Goal: Task Accomplishment & Management: Manage account settings

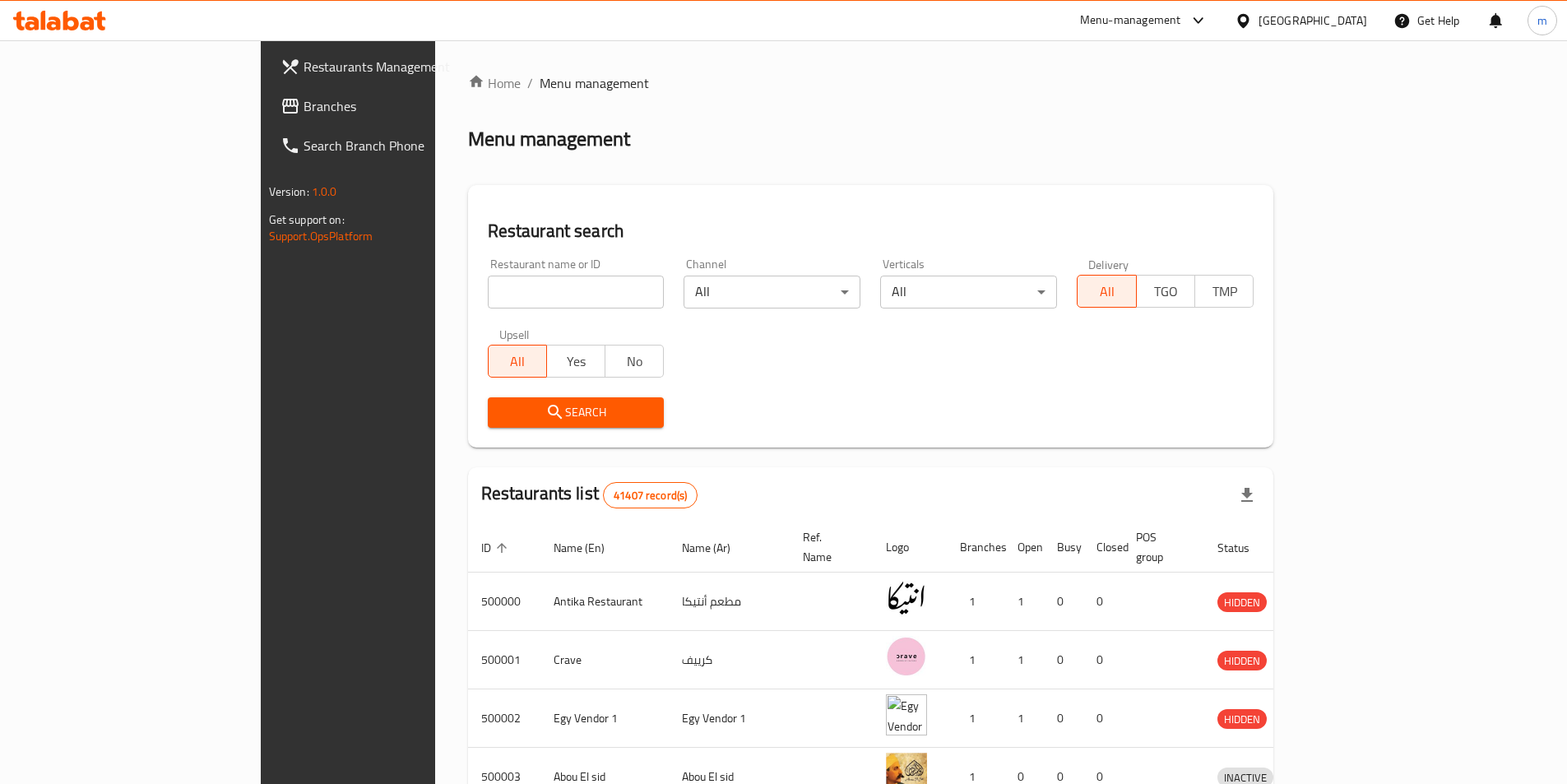
click at [1350, 20] on div "Egypt" at bounding box center [1313, 21] width 109 height 18
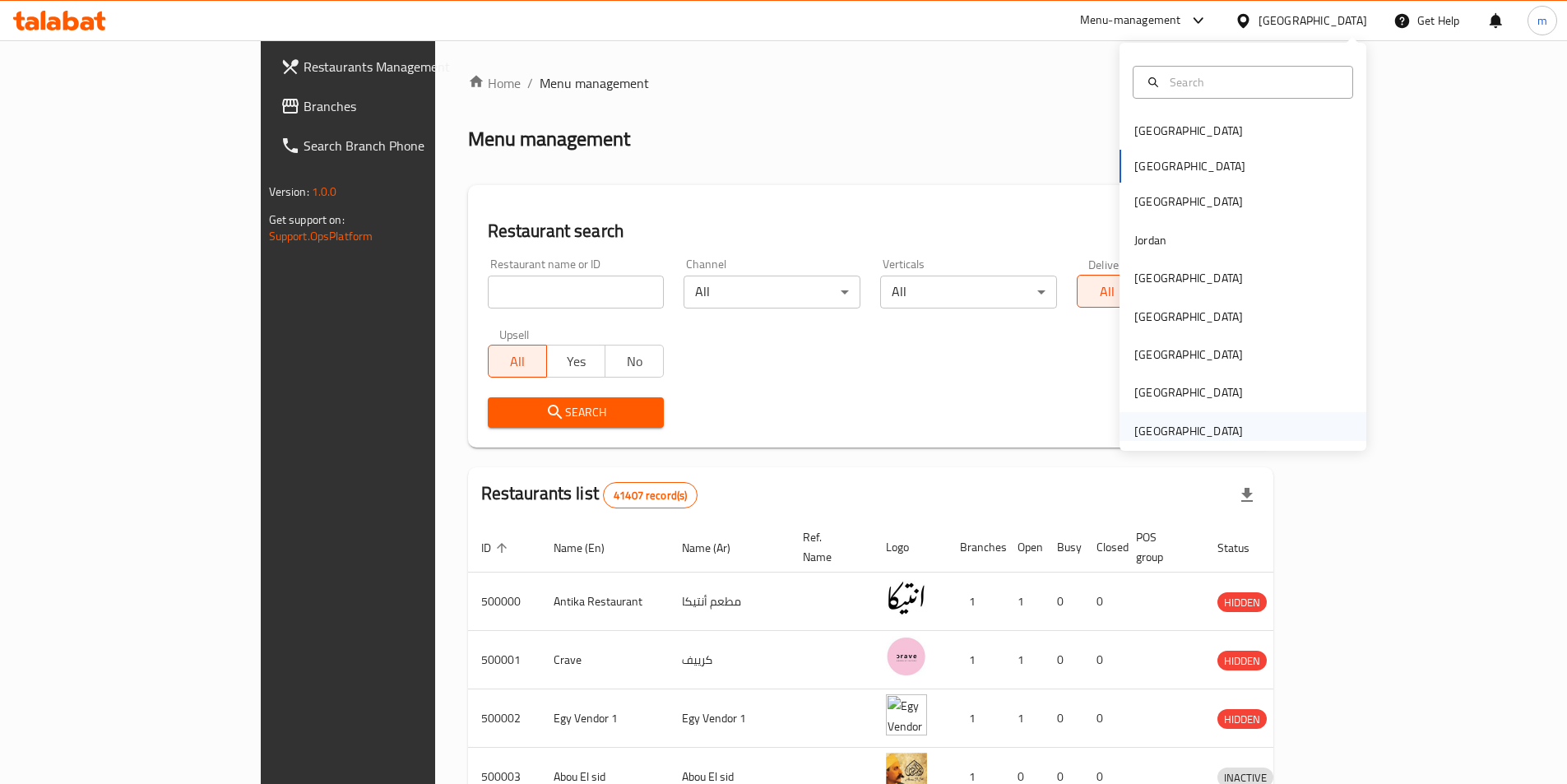
click at [1188, 436] on div "[GEOGRAPHIC_DATA]" at bounding box center [1189, 431] width 109 height 18
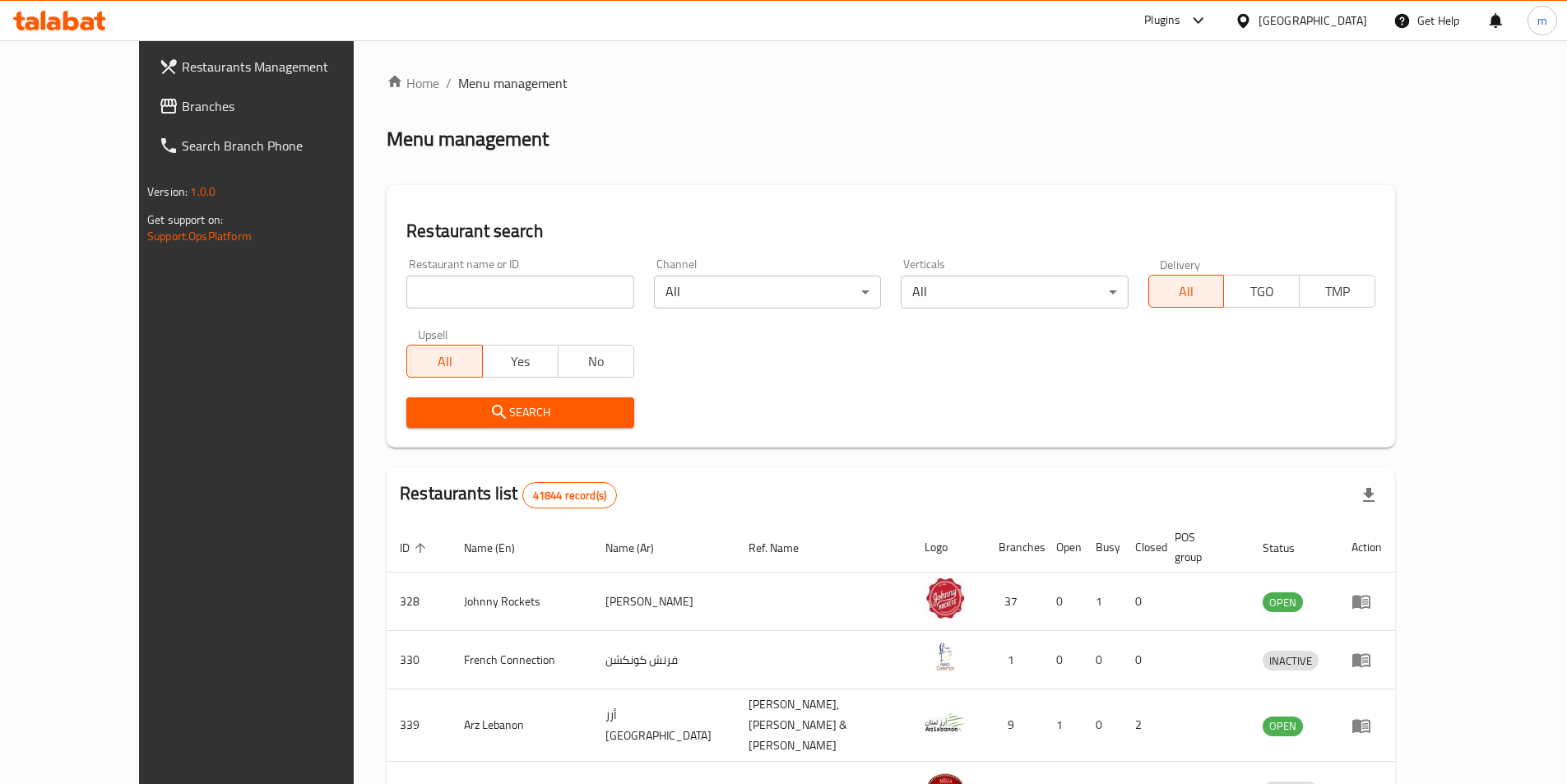
click at [182, 108] on span "Branches" at bounding box center [285, 106] width 206 height 20
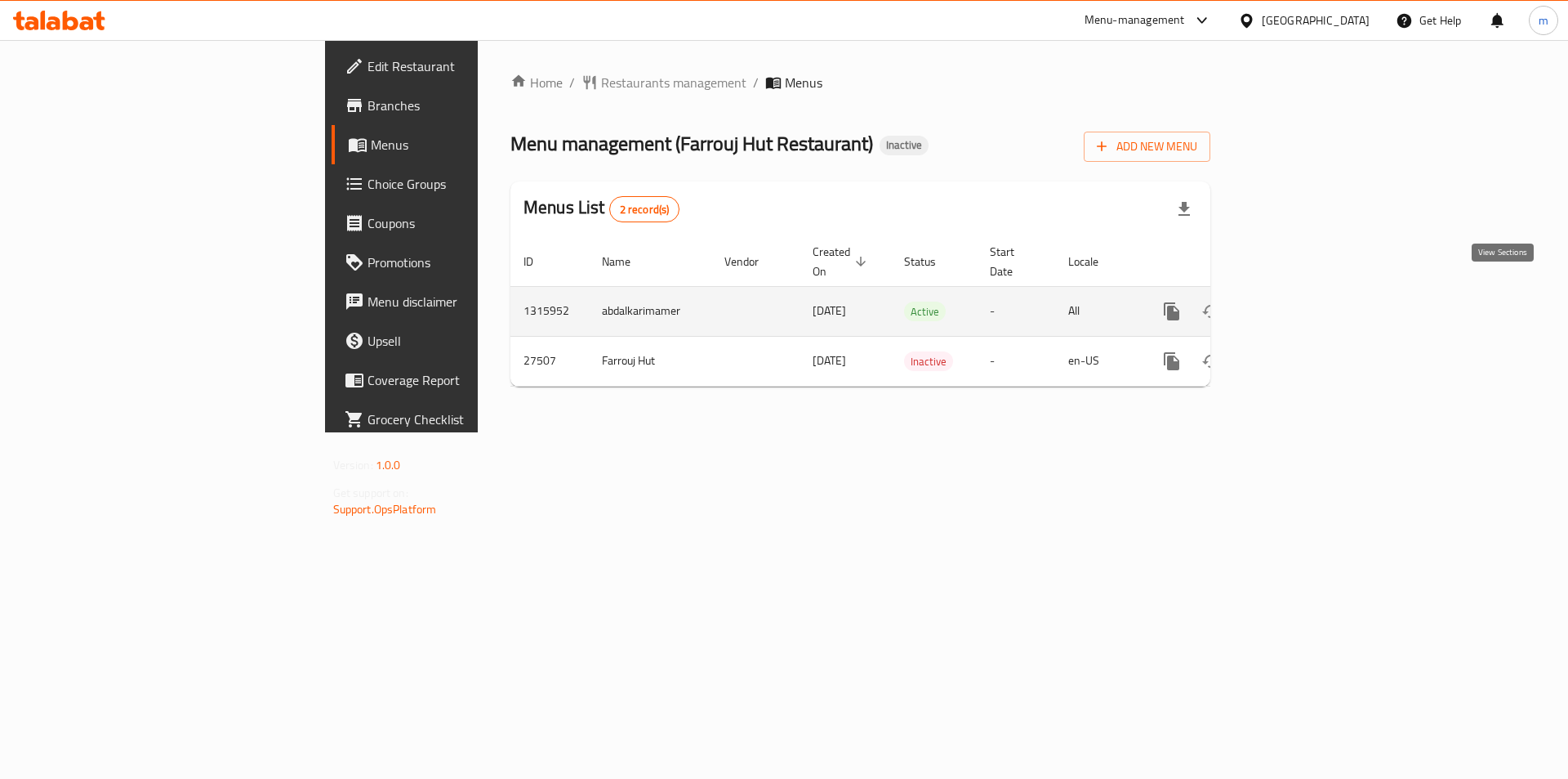
click at [1299, 302] on icon "enhanced table" at bounding box center [1290, 312] width 20 height 20
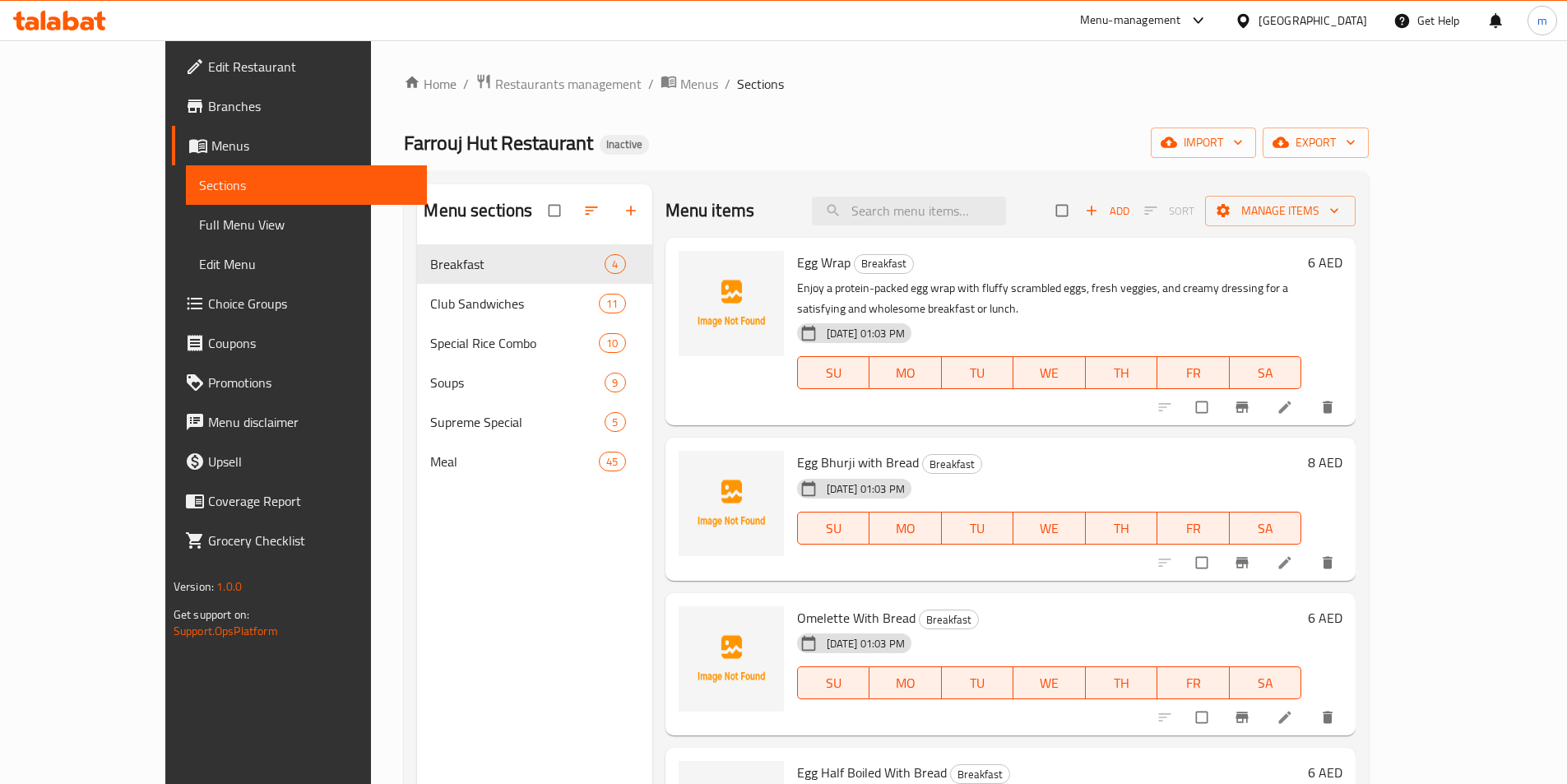
click at [1362, 119] on div "Home / Restaurants management / Menus / Sections Farrouj Hut Restaurant Inactiv…" at bounding box center [886, 527] width 965 height 908
click at [1257, 129] on button "import" at bounding box center [1203, 143] width 105 height 31
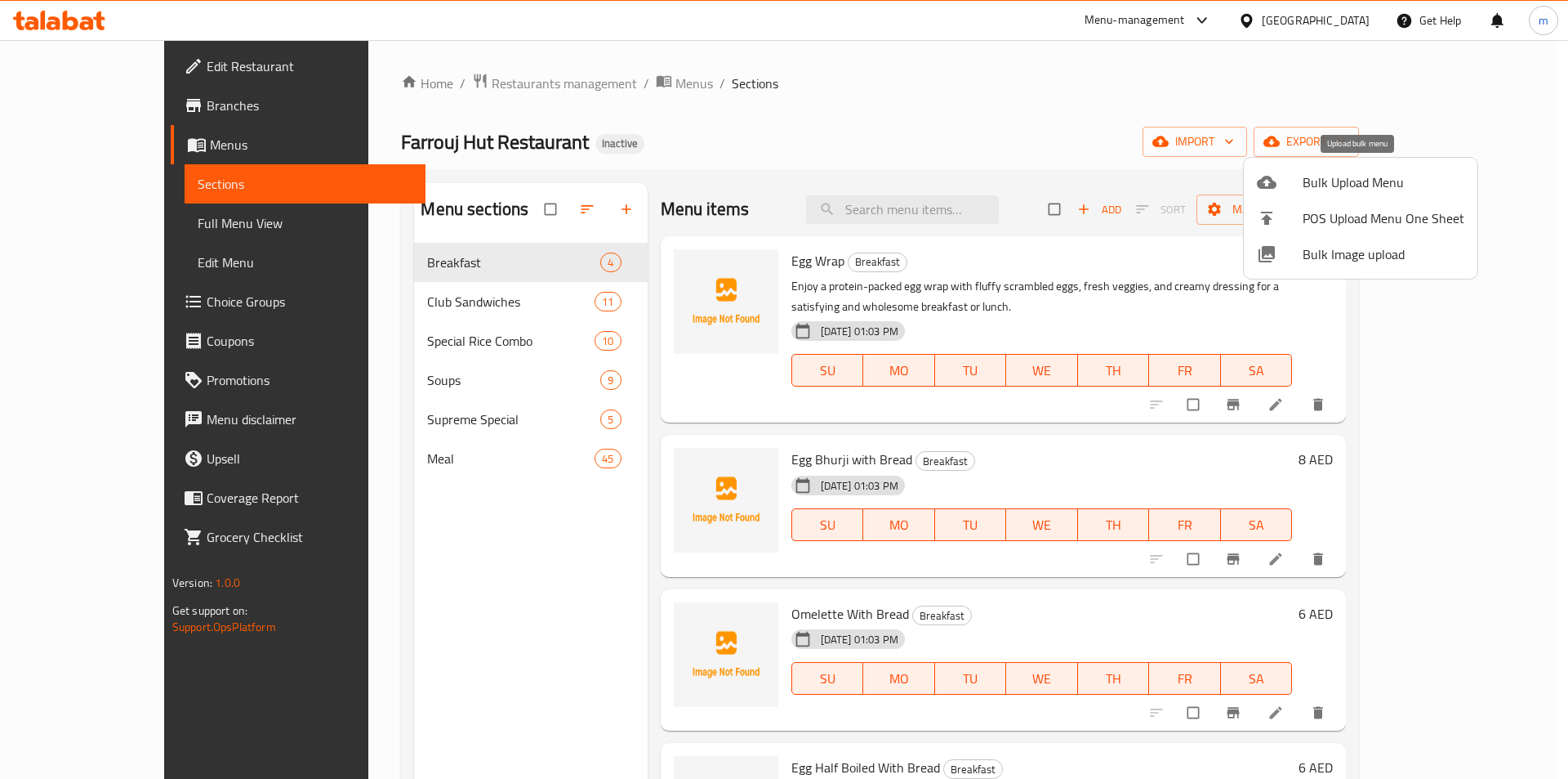
click at [1295, 192] on li "Bulk Upload Menu" at bounding box center [1360, 182] width 233 height 36
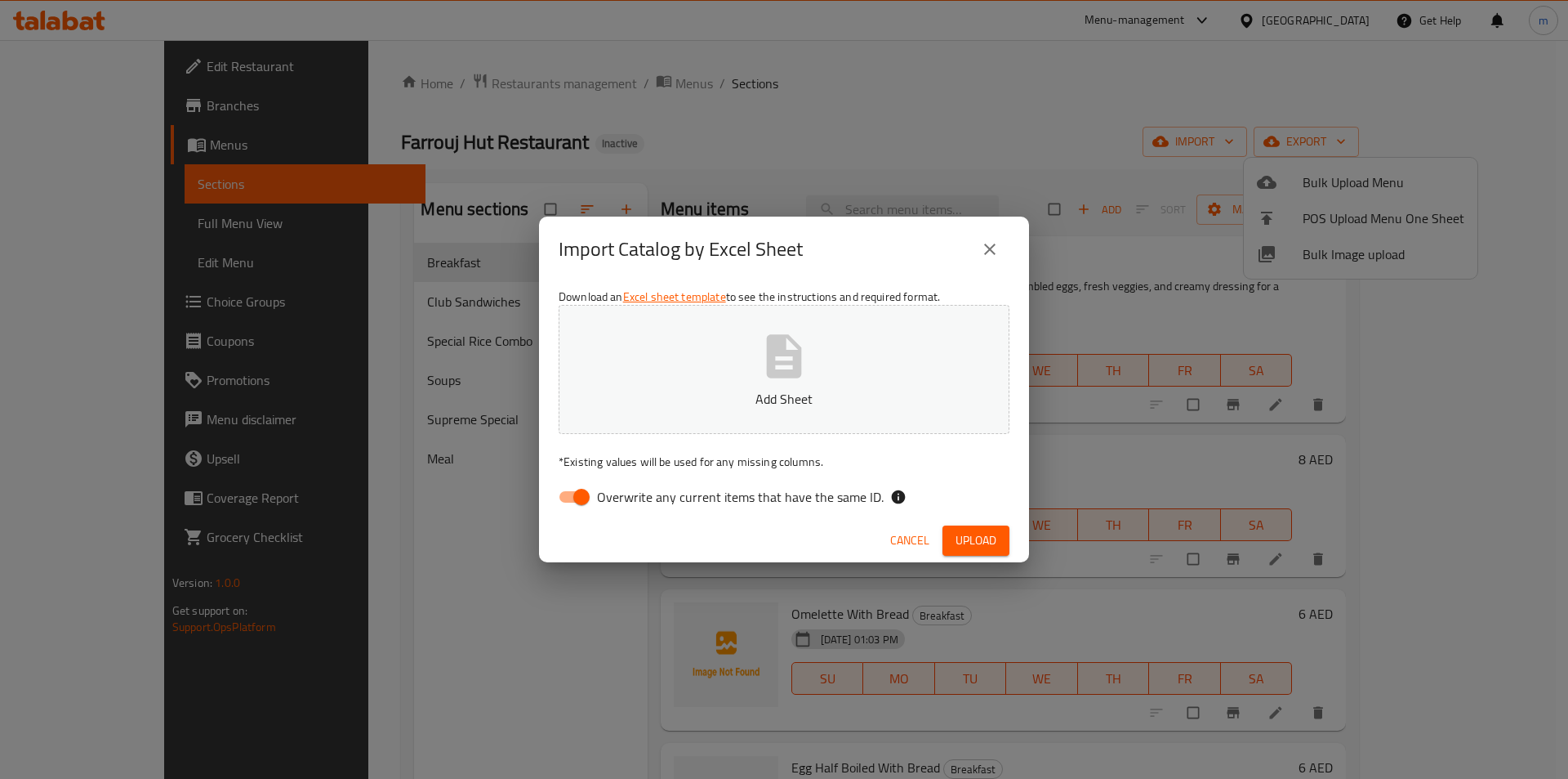
click at [577, 481] on div "Download an Excel sheet template to see the instructions and required format. A…" at bounding box center [784, 400] width 490 height 237
click at [625, 493] on span "Overwrite any current items that have the same ID." at bounding box center [741, 497] width 287 height 20
click at [625, 493] on input "Overwrite any current items that have the same ID." at bounding box center [581, 497] width 93 height 31
checkbox input "false"
click at [670, 376] on button "Add Sheet" at bounding box center [784, 369] width 451 height 129
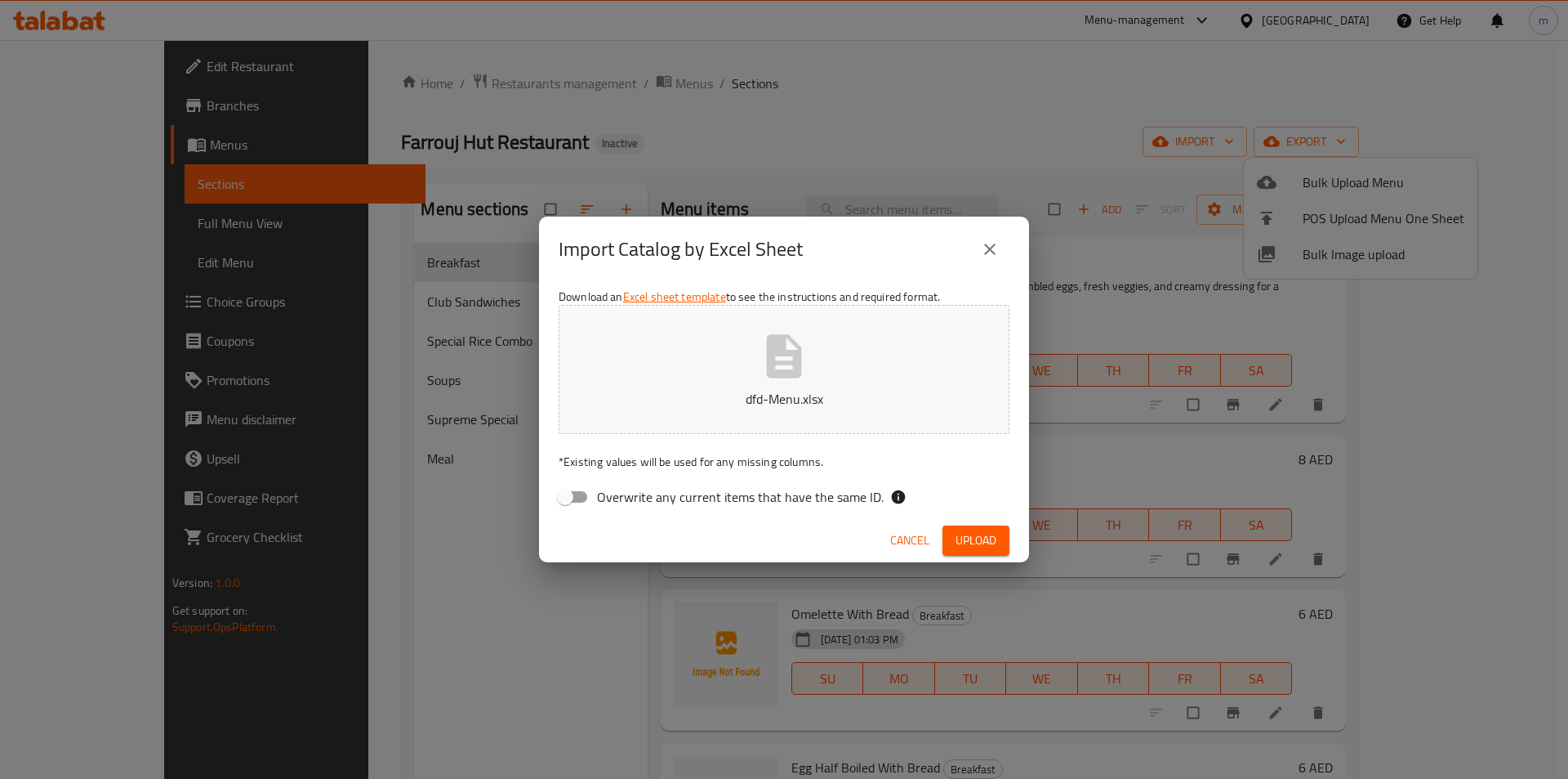
click at [1008, 542] on button "Upload" at bounding box center [976, 540] width 67 height 31
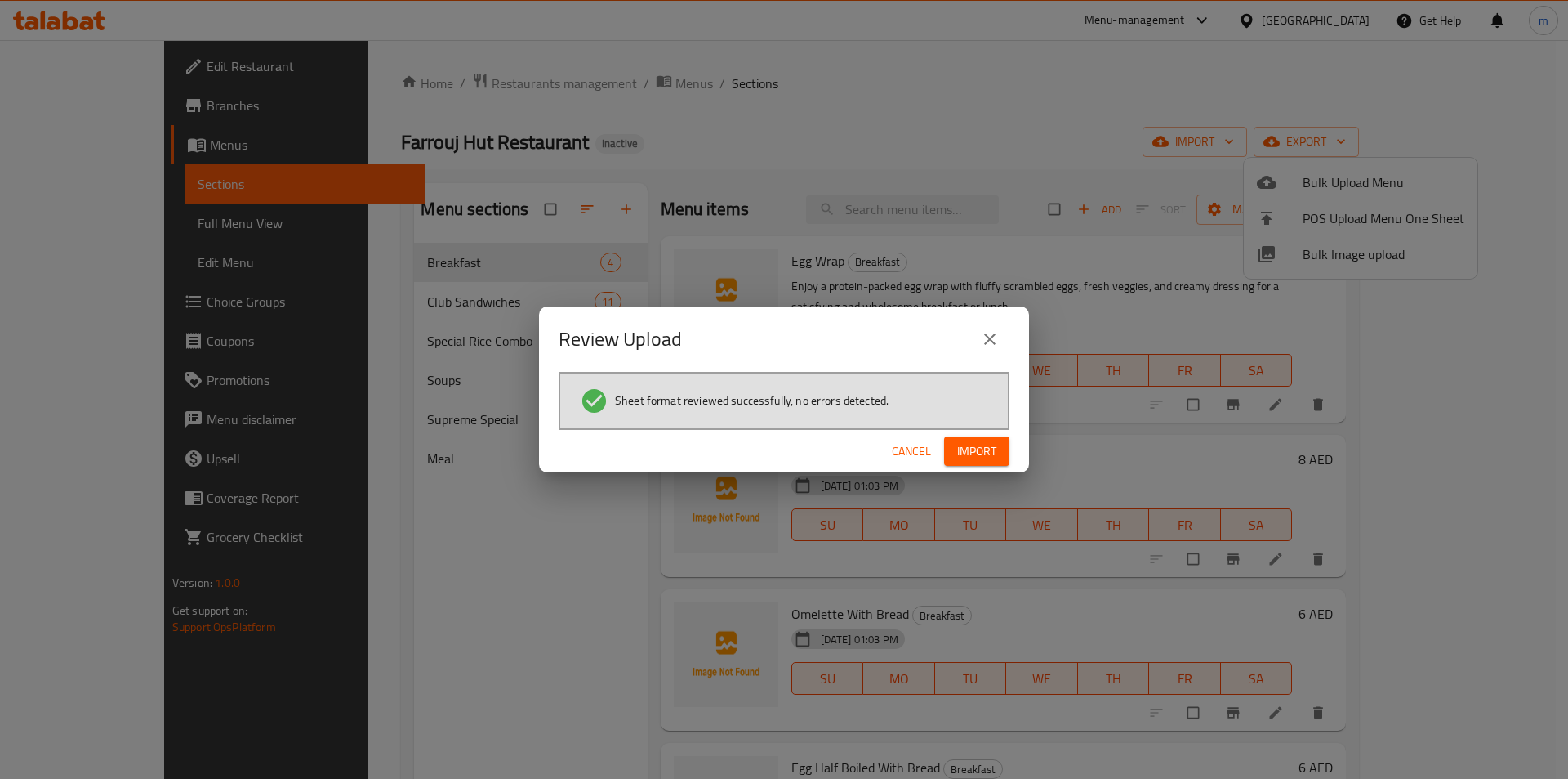
click at [963, 444] on span "Import" at bounding box center [977, 451] width 40 height 21
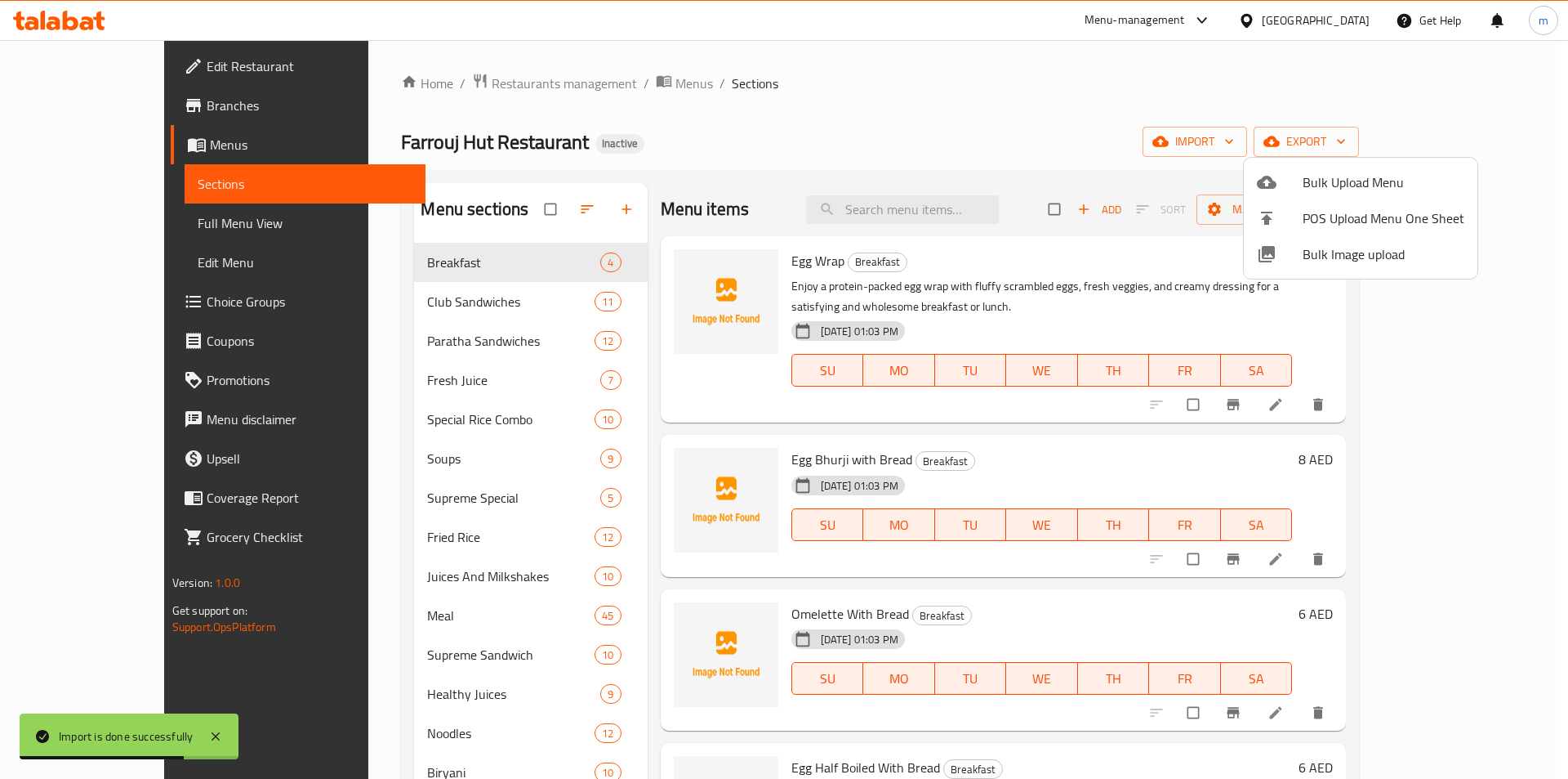
click at [65, 219] on div at bounding box center [784, 389] width 1568 height 779
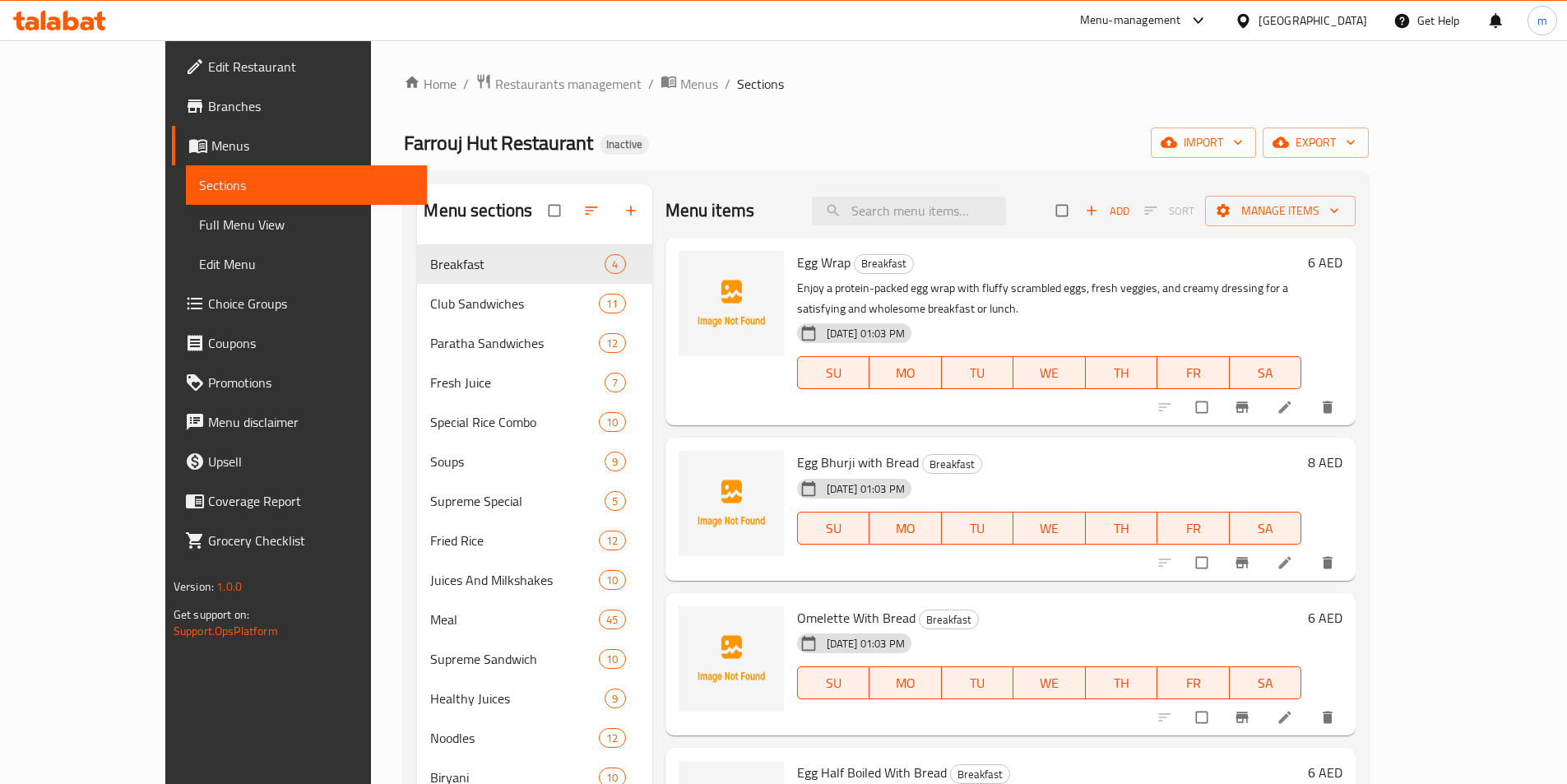
click at [199, 222] on span "Full Menu View" at bounding box center [306, 225] width 215 height 20
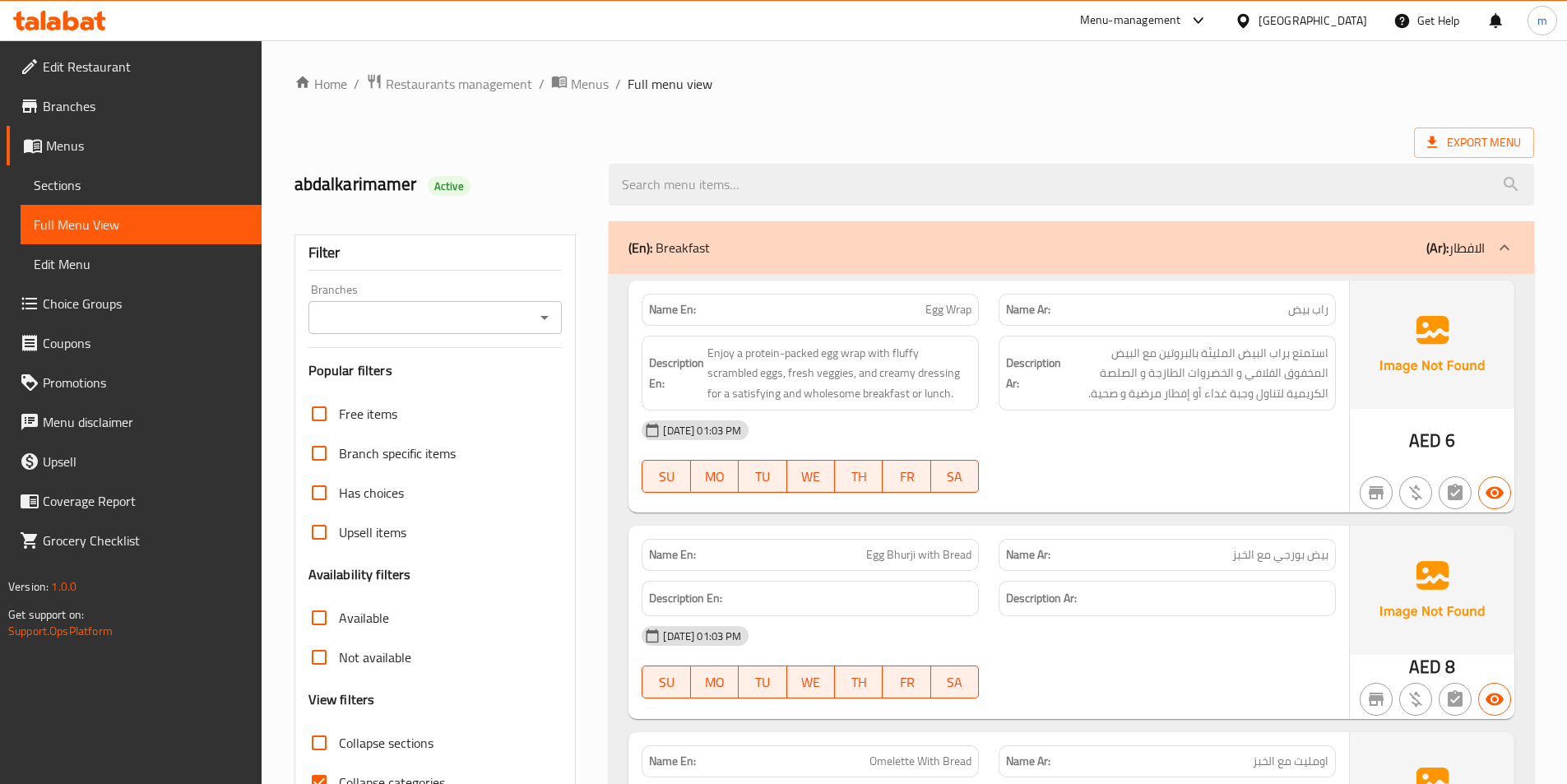
scroll to position [313, 0]
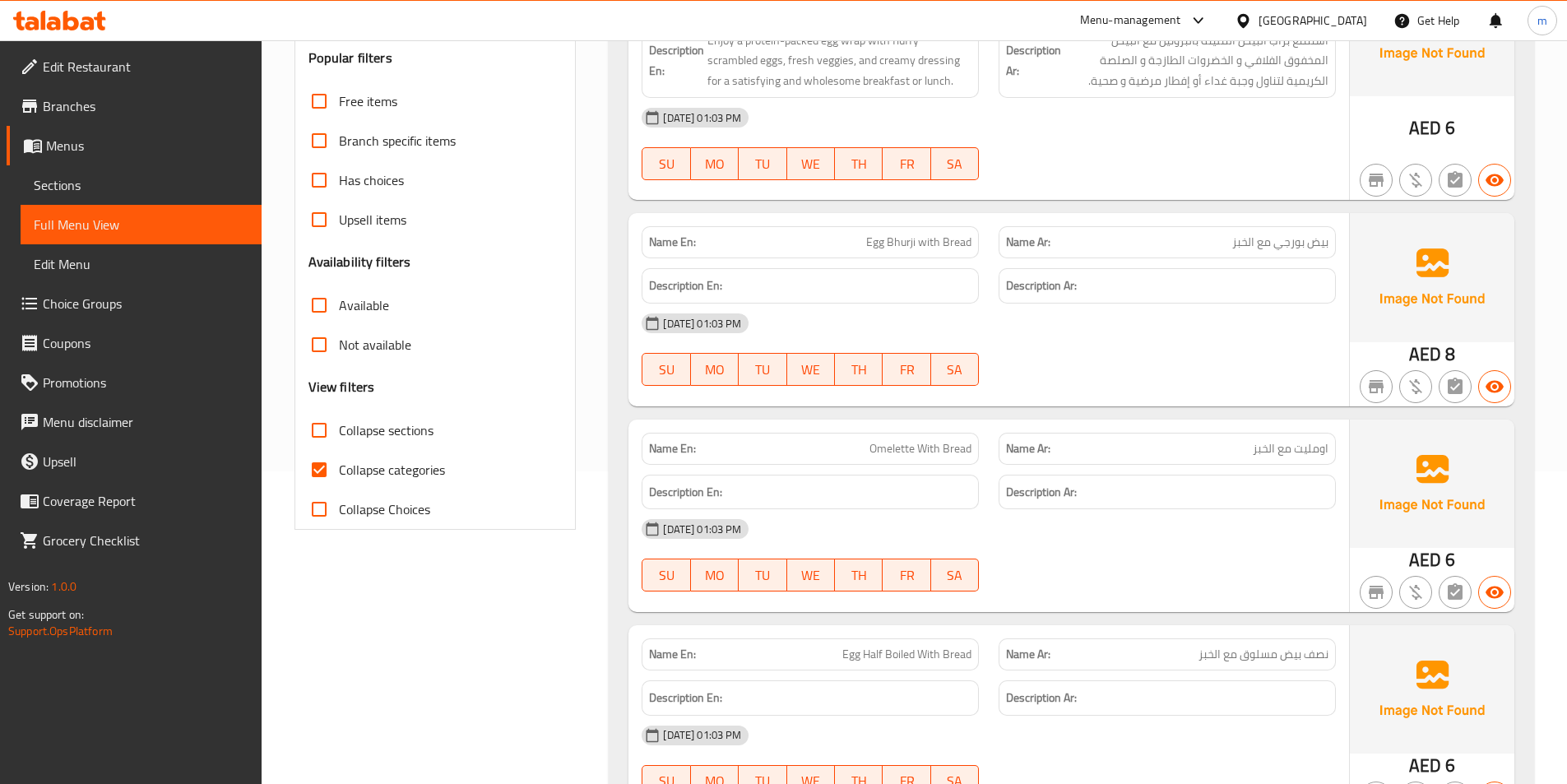
click at [340, 431] on span "Collapse sections" at bounding box center [386, 431] width 95 height 20
click at [339, 431] on input "Collapse sections" at bounding box center [320, 431] width 40 height 40
checkbox input "true"
click at [335, 460] on input "Collapse categories" at bounding box center [320, 470] width 40 height 40
checkbox input "false"
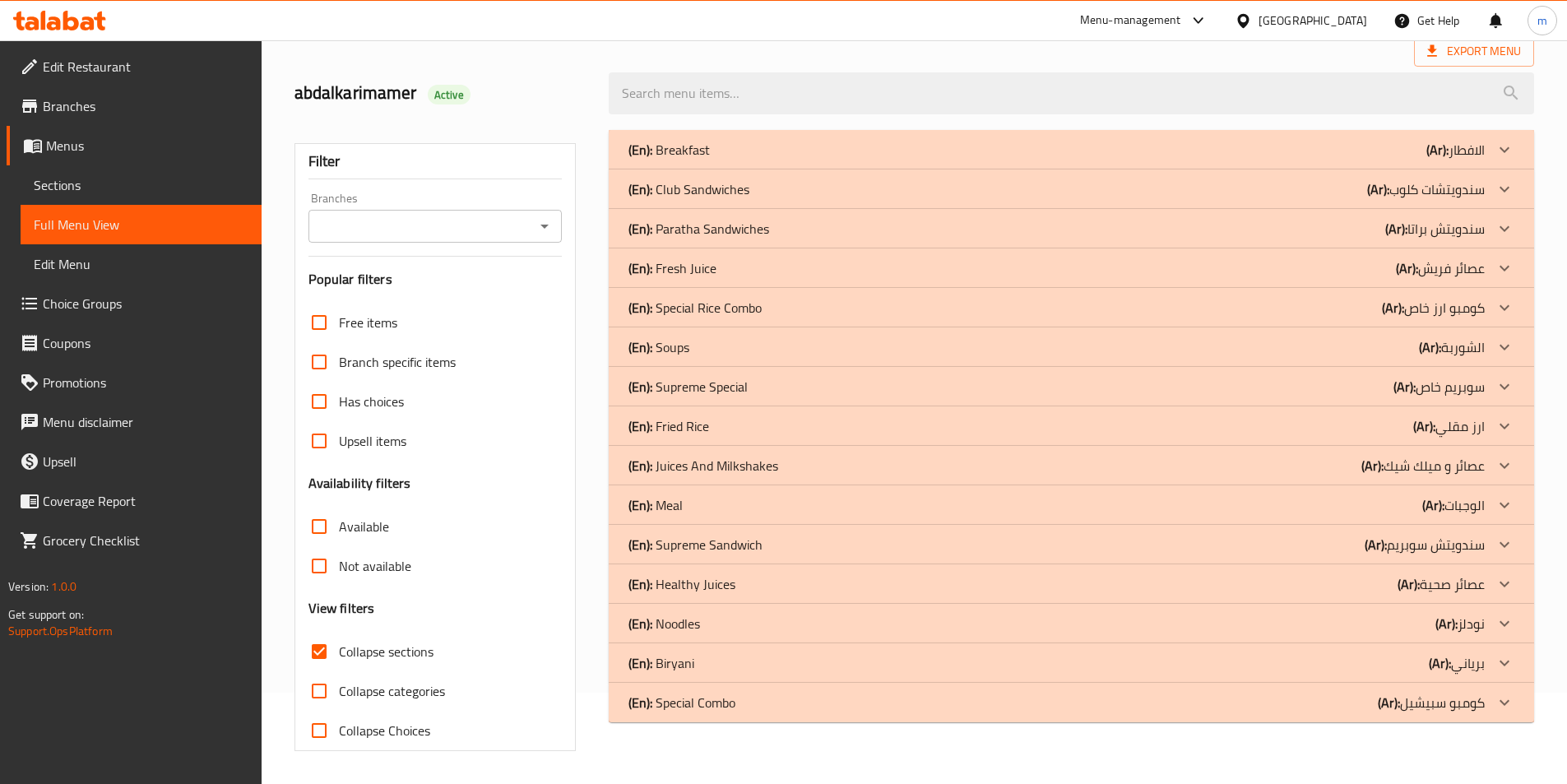
scroll to position [91, 0]
click at [671, 226] on p "(En): Paratha Sandwiches" at bounding box center [698, 229] width 140 height 20
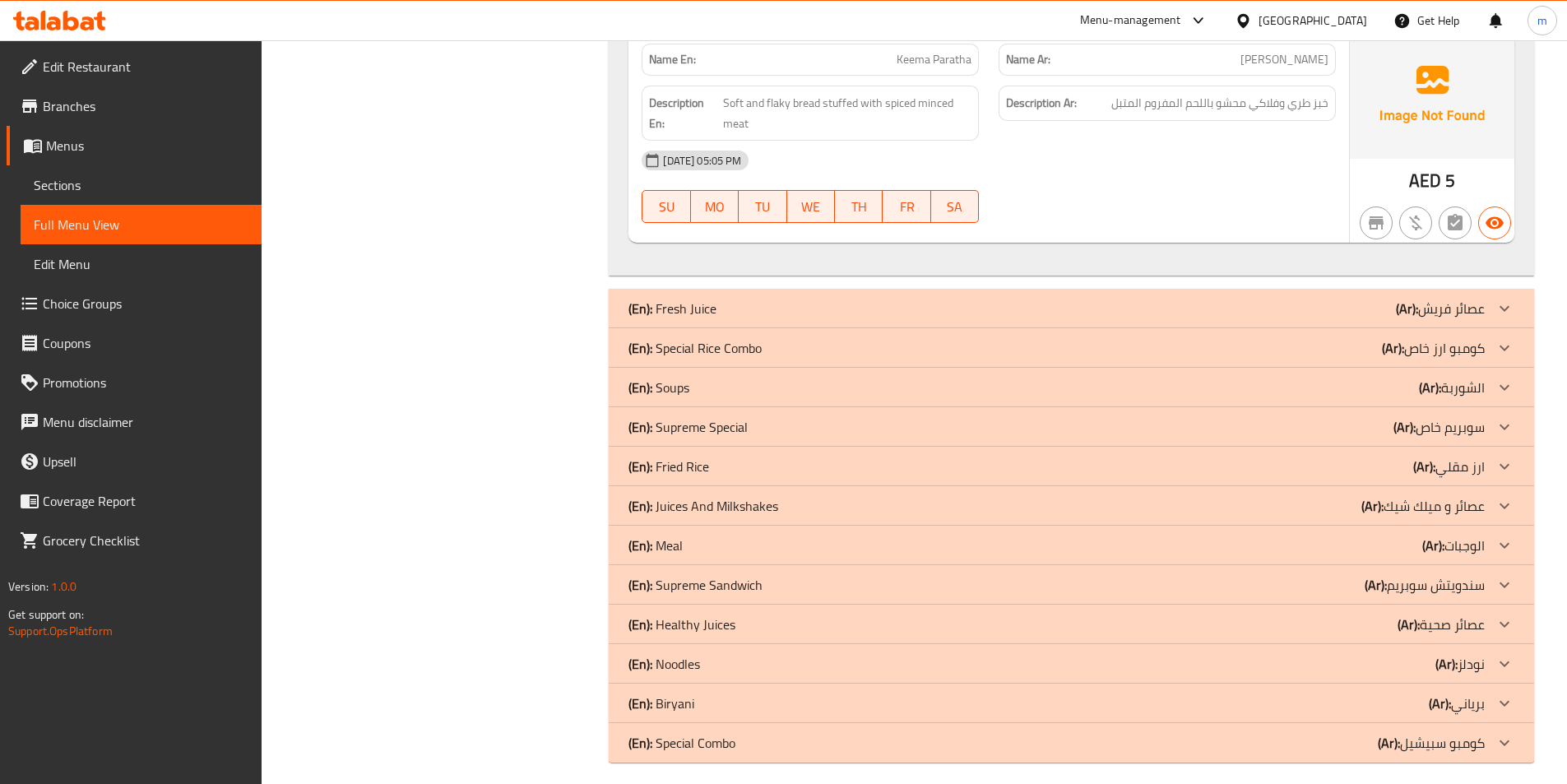
scroll to position [2986, 0]
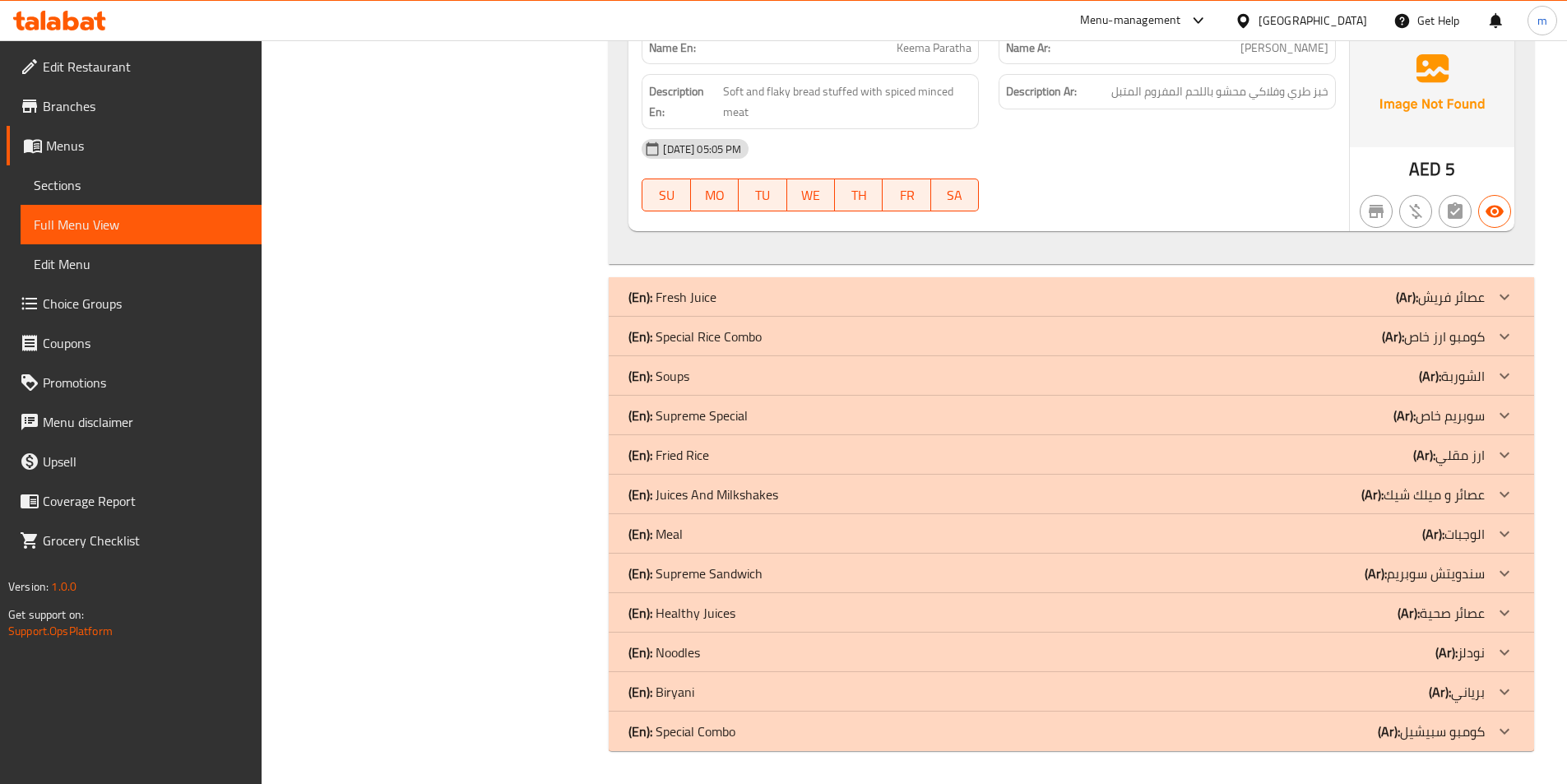
drag, startPoint x: 708, startPoint y: 455, endPoint x: 669, endPoint y: 406, distance: 62.6
click at [708, 455] on p "(En): Fried Rice" at bounding box center [668, 455] width 81 height 20
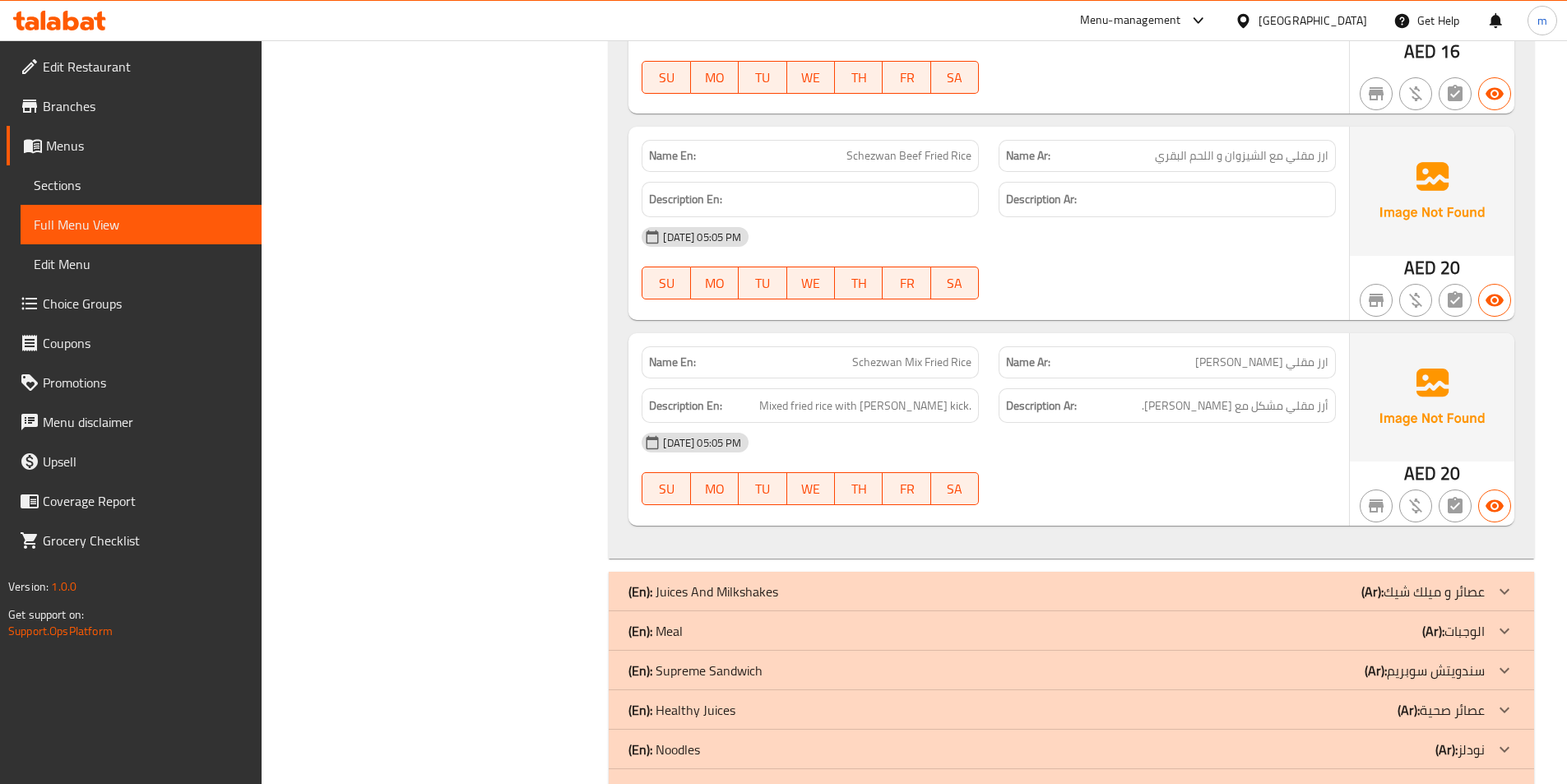
scroll to position [5898, 0]
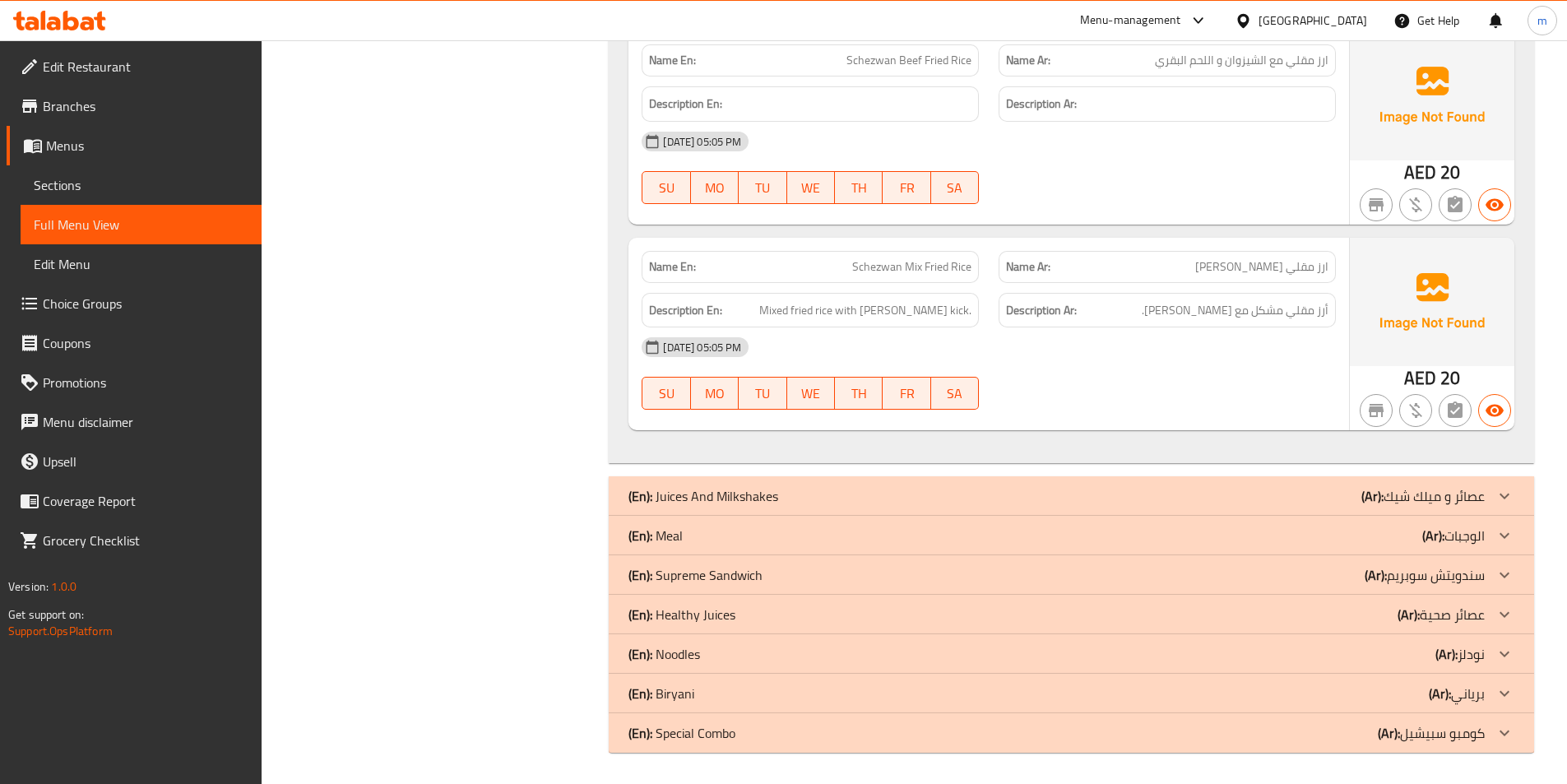
click at [676, 568] on p "(En): Supreme Sandwich" at bounding box center [696, 575] width 134 height 20
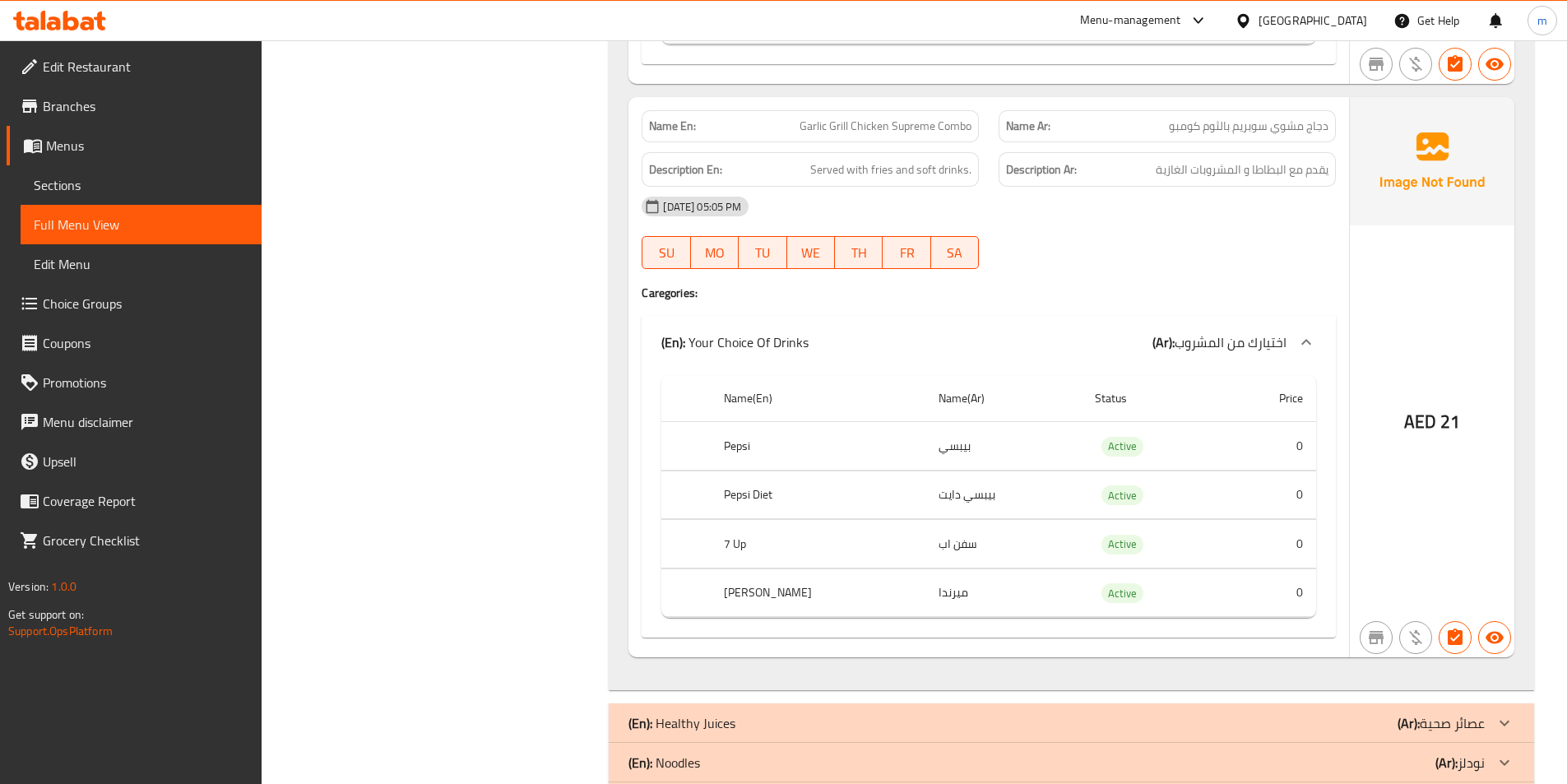
scroll to position [11703, 0]
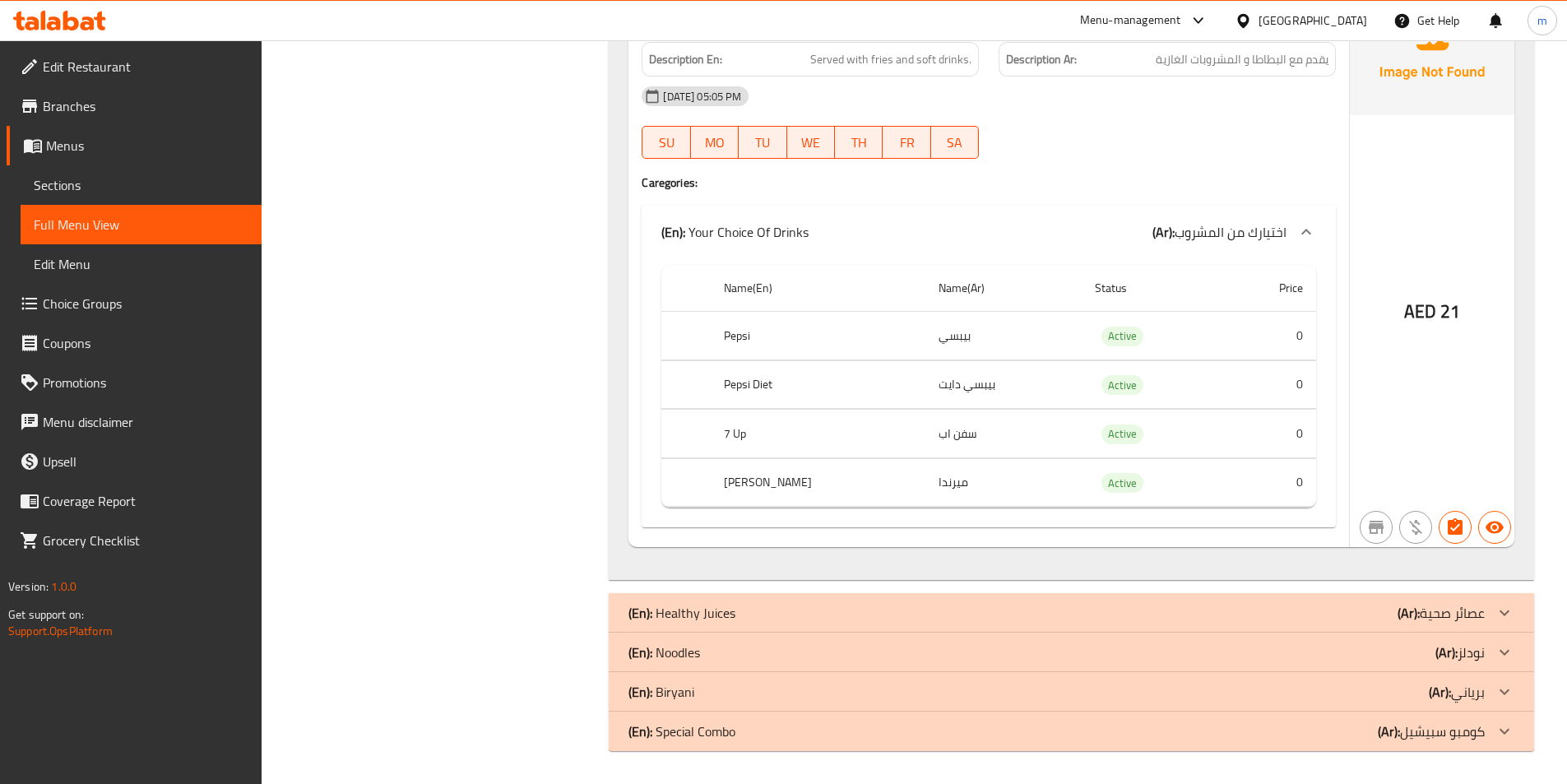
click at [705, 663] on div "(En): Noodles (Ar): نودلز" at bounding box center [1072, 652] width 925 height 40
click at [676, 702] on p "(En): Biryani" at bounding box center [661, 692] width 66 height 20
click at [676, 723] on p "(En): Special Combo" at bounding box center [681, 731] width 107 height 20
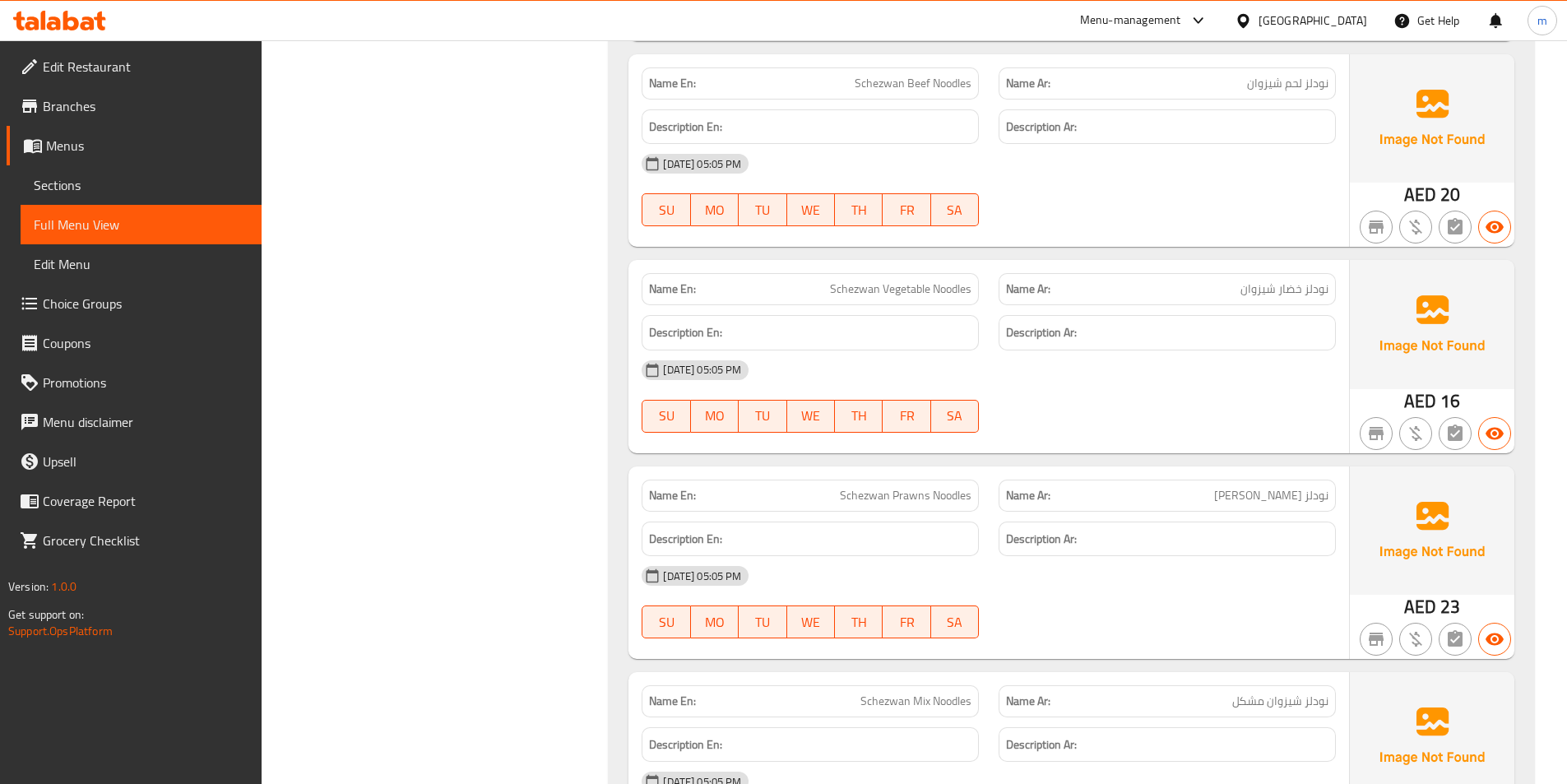
scroll to position [0, 0]
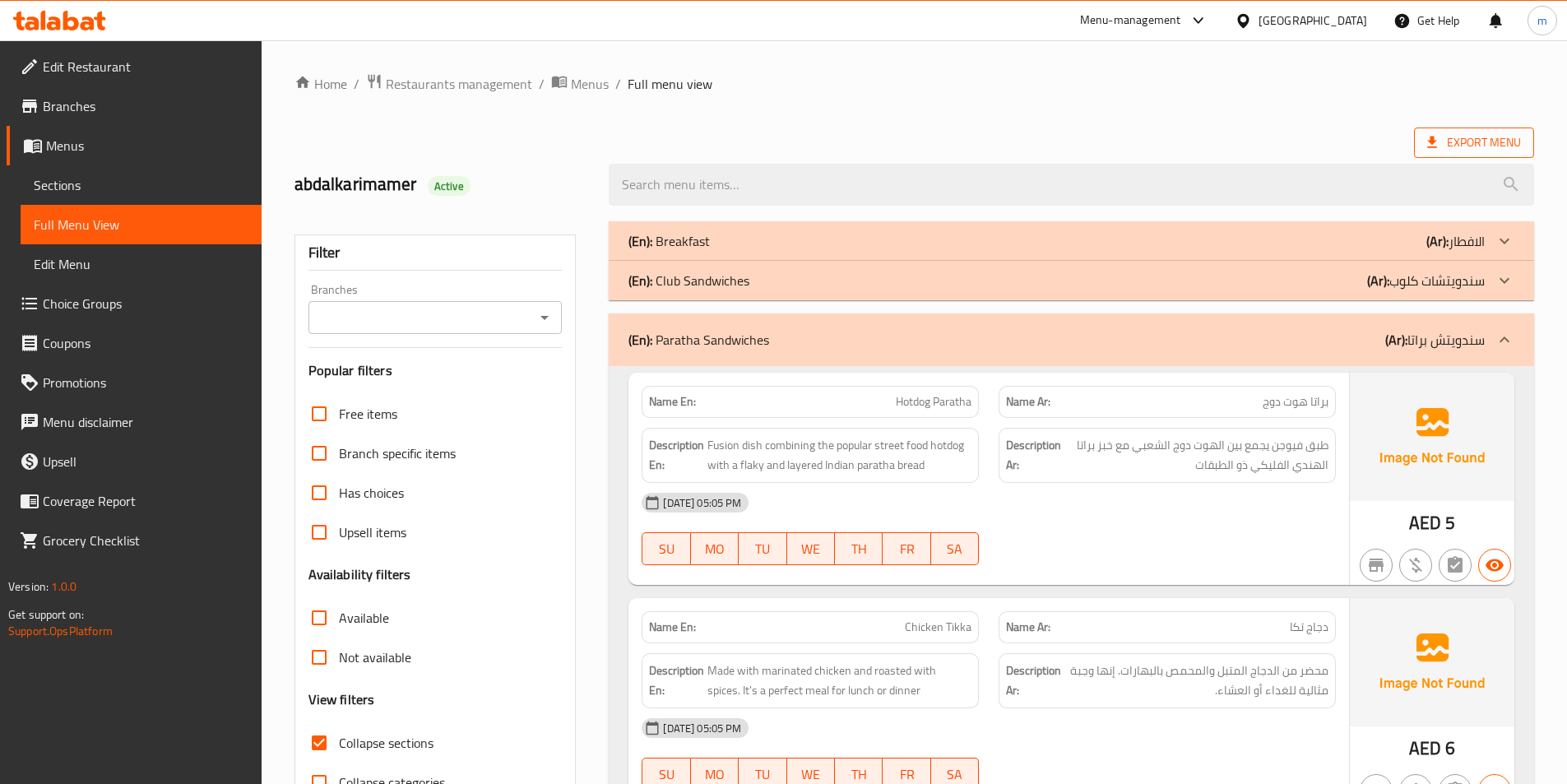
click at [1454, 153] on span "Export Menu" at bounding box center [1474, 143] width 120 height 31
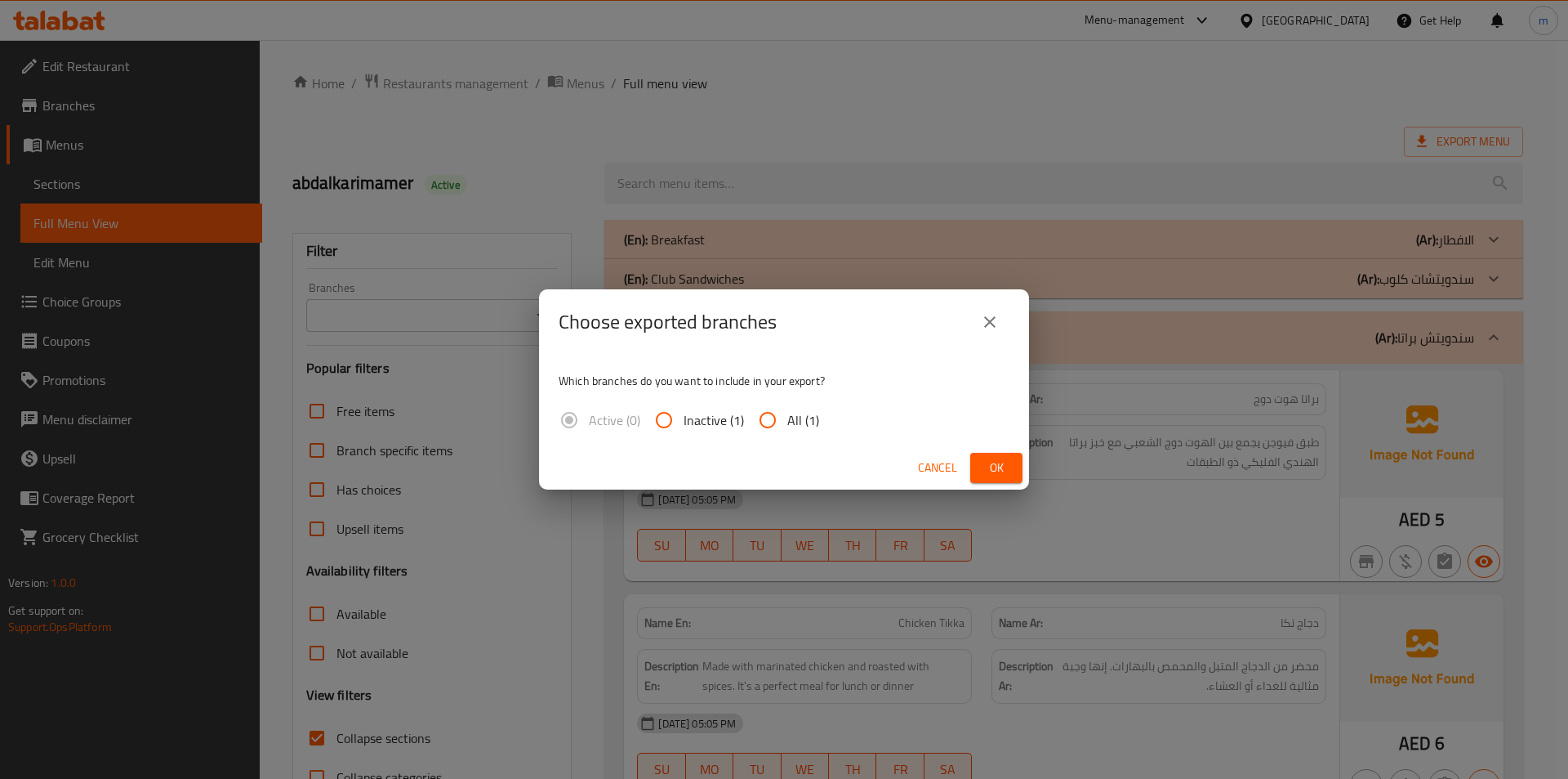
drag, startPoint x: 806, startPoint y: 423, endPoint x: 820, endPoint y: 429, distance: 15.2
click at [805, 423] on span "All (1)" at bounding box center [803, 420] width 32 height 20
click at [788, 423] on input "All (1)" at bounding box center [768, 420] width 40 height 40
radio input "true"
click at [981, 457] on button "Ok" at bounding box center [996, 467] width 52 height 31
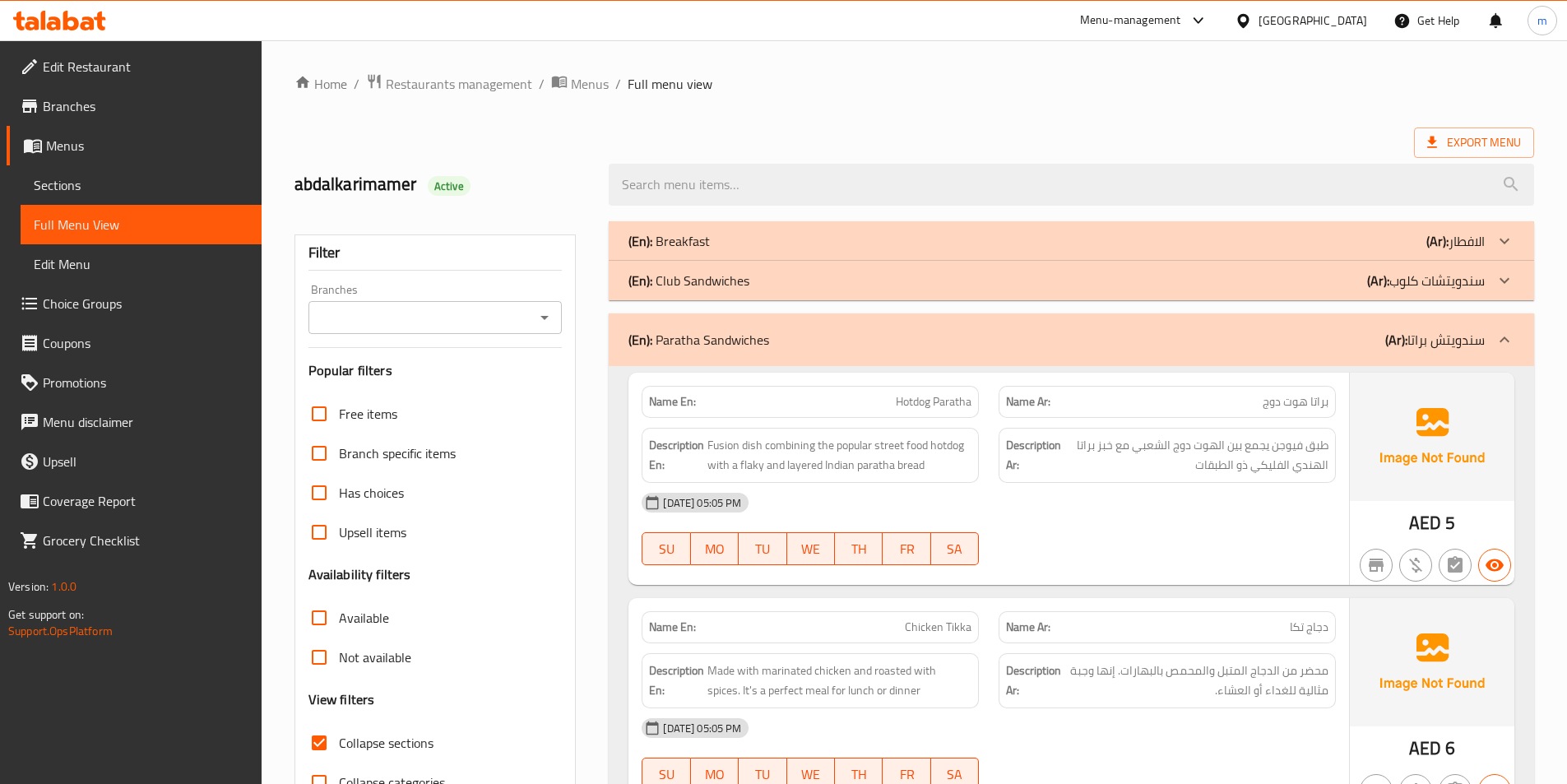
click at [18, 28] on icon at bounding box center [19, 21] width 12 height 19
